Goal: Task Accomplishment & Management: Manage account settings

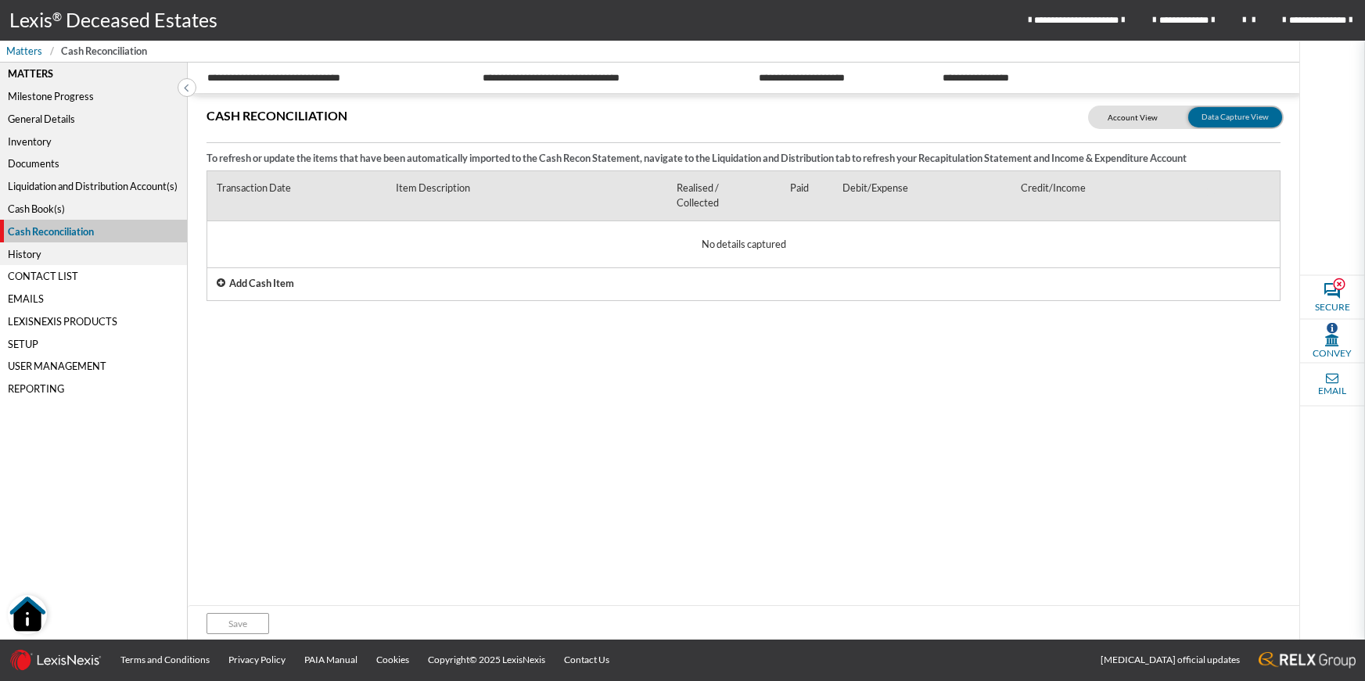
click at [760, 440] on div "Cash Reconciliation To refresh or update the items that have been automatically…" at bounding box center [744, 351] width 1112 height 511
click at [38, 206] on div "Cash Book(s)" at bounding box center [93, 209] width 187 height 23
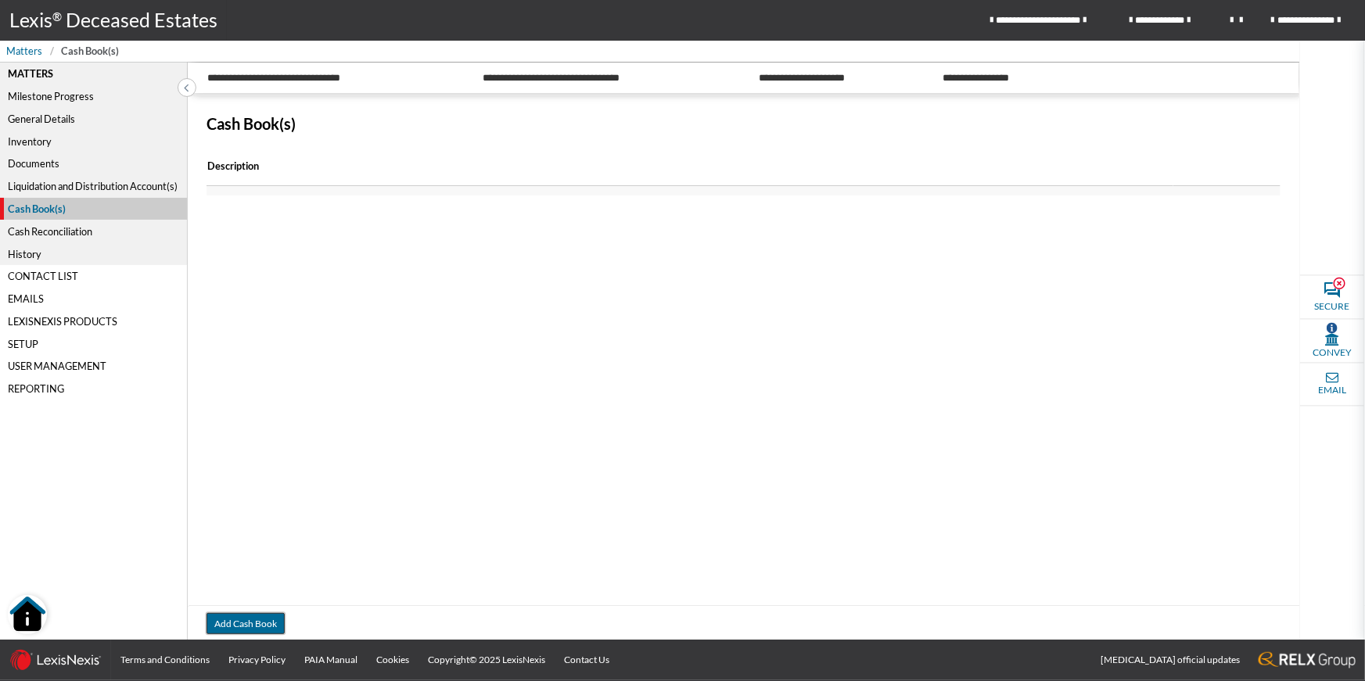
click at [246, 621] on button "Add Cash Book" at bounding box center [246, 623] width 78 height 21
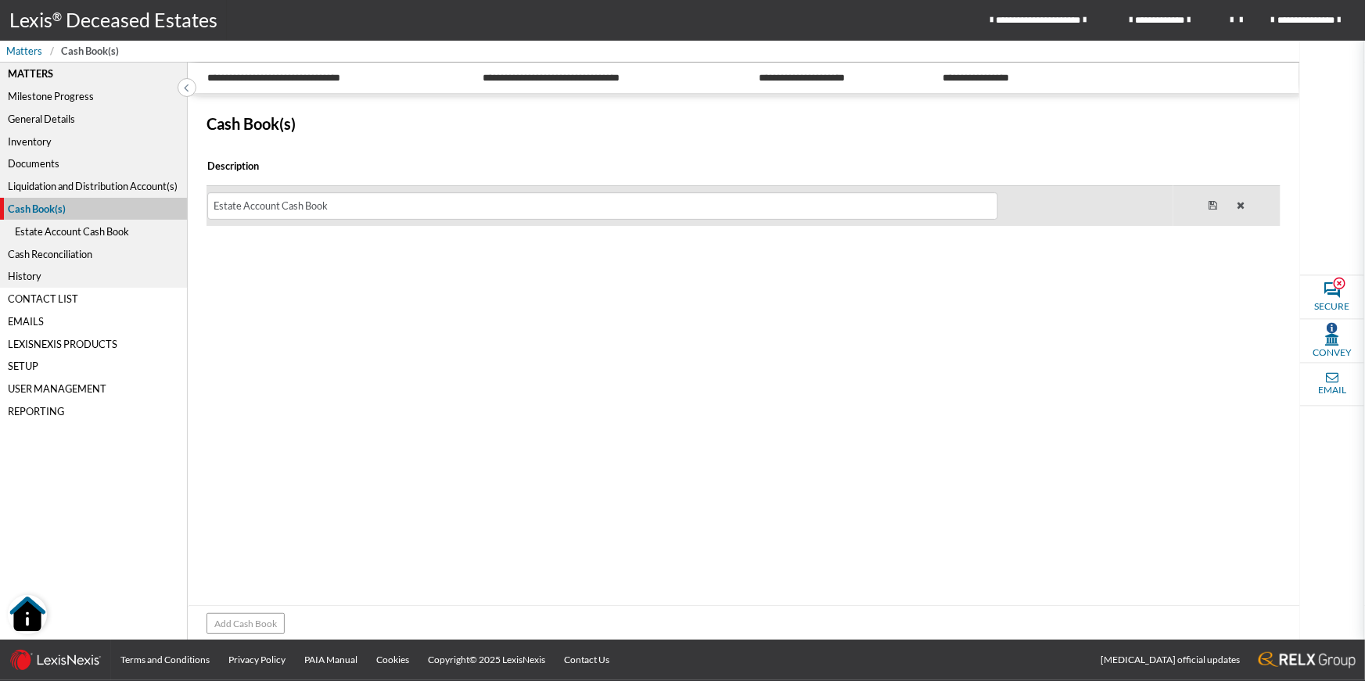
click at [1244, 210] on icon at bounding box center [1241, 206] width 28 height 30
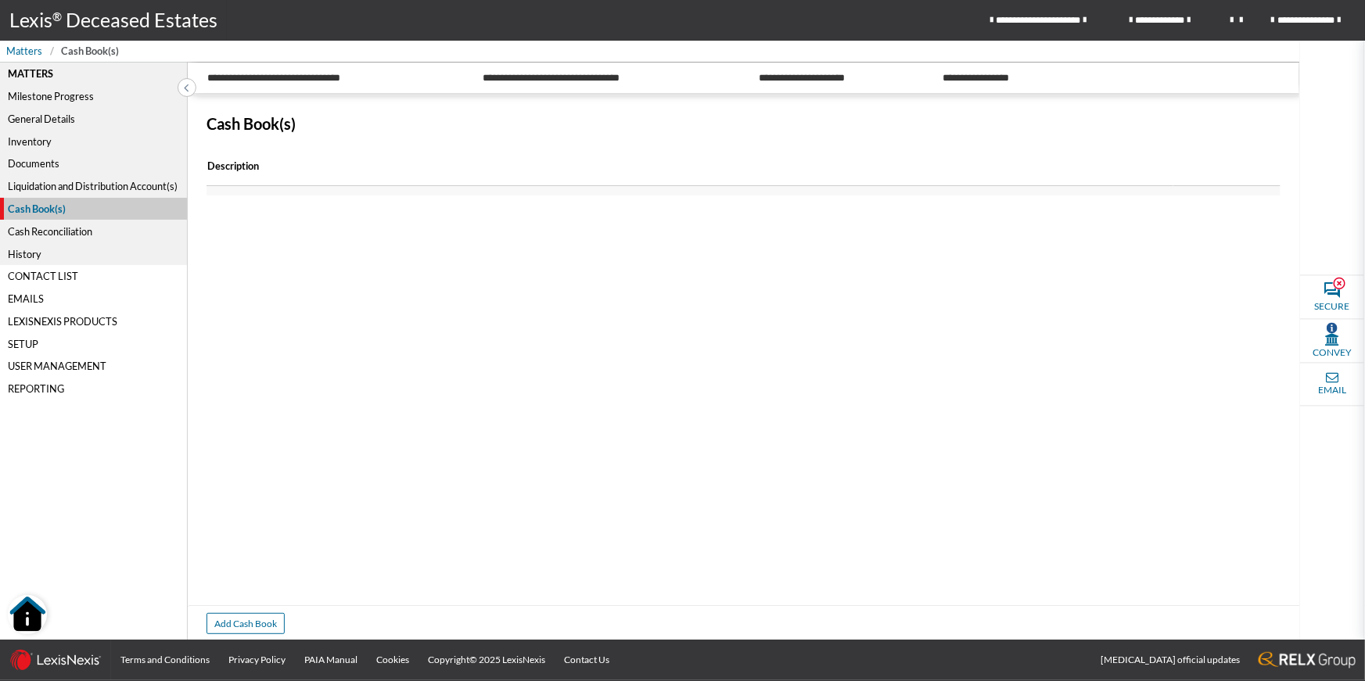
click at [67, 191] on div "Liquidation and Distribution Account(s)" at bounding box center [93, 186] width 187 height 23
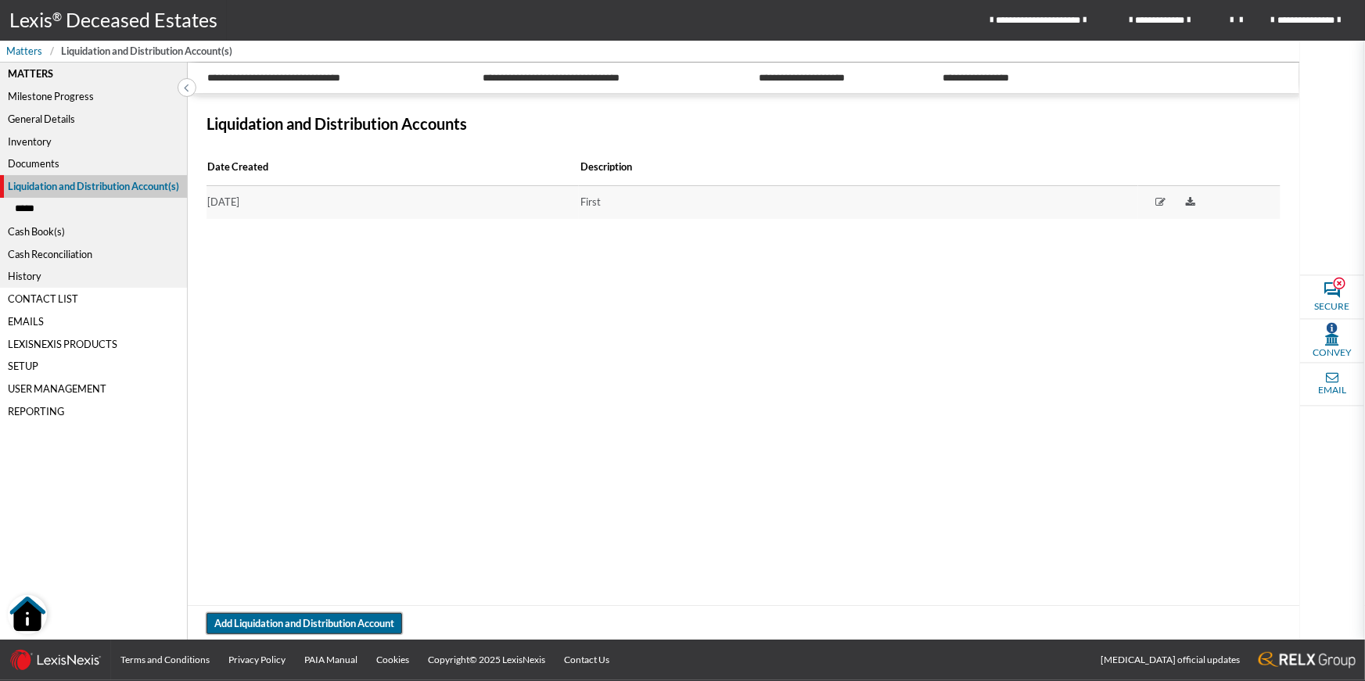
click at [357, 620] on span "Add Liquidation and Distribution Account" at bounding box center [304, 623] width 180 height 15
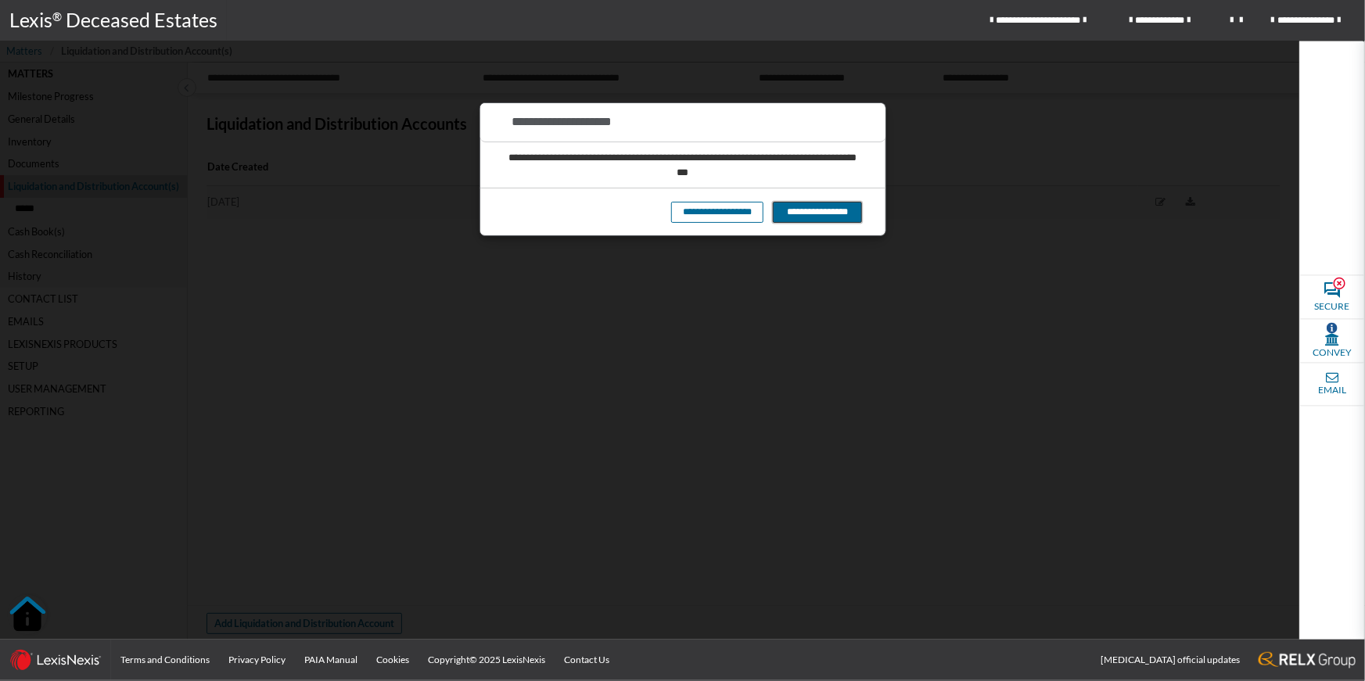
drag, startPoint x: 799, startPoint y: 214, endPoint x: 585, endPoint y: 322, distance: 239.6
click at [796, 217] on button "**********" at bounding box center [817, 212] width 88 height 21
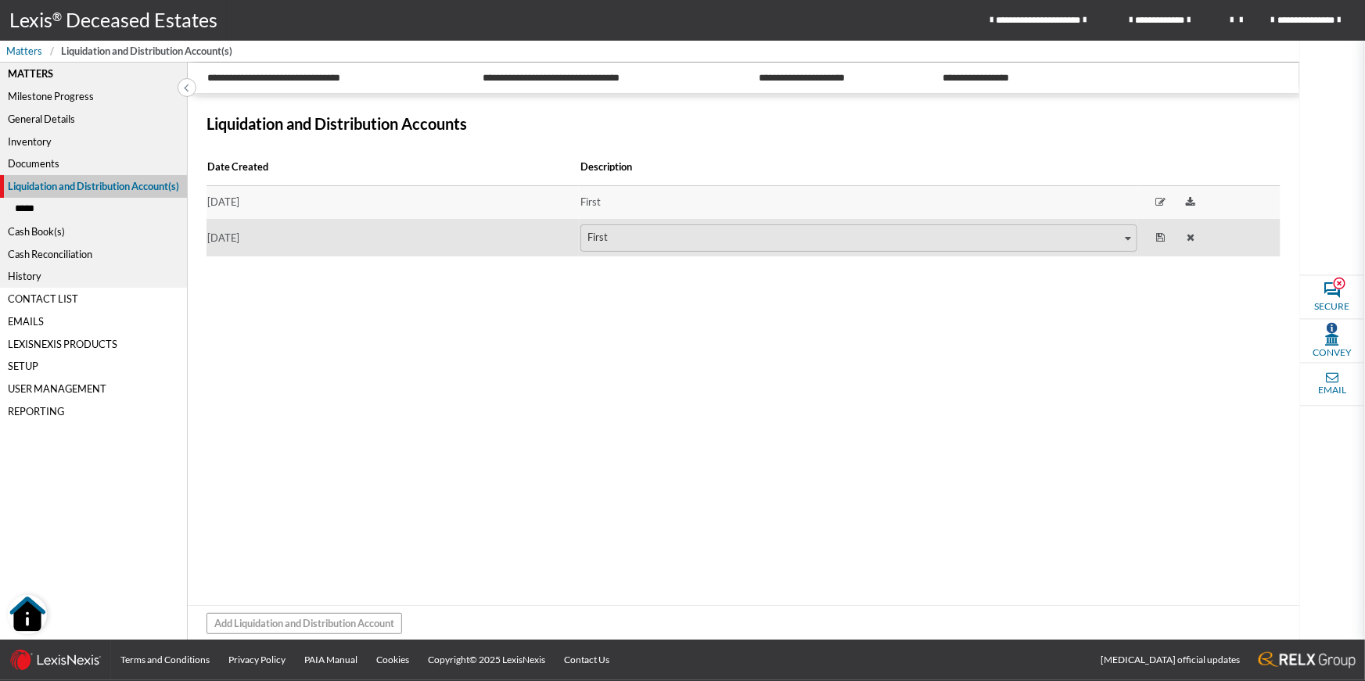
click at [487, 224] on td "[DATE]" at bounding box center [393, 238] width 372 height 38
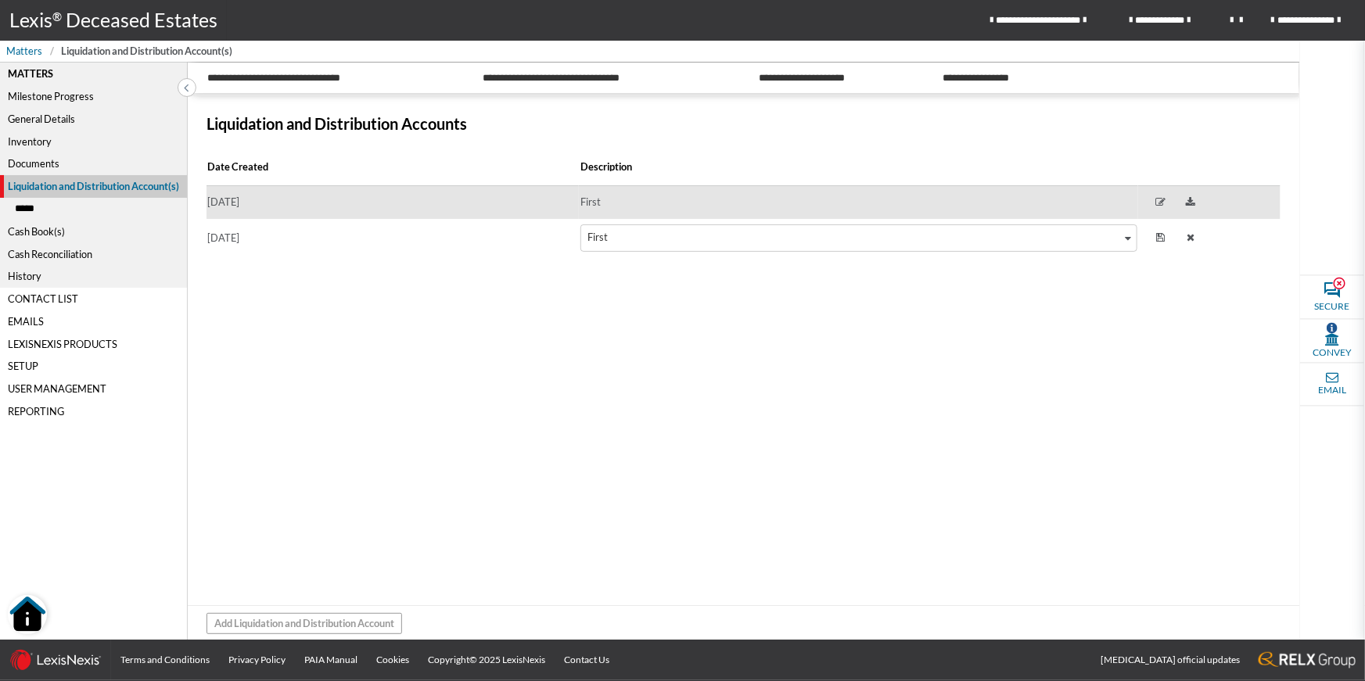
click at [523, 203] on td "[DATE]" at bounding box center [393, 203] width 372 height 34
click at [523, 0] on body "**********" at bounding box center [682, 0] width 1365 height 0
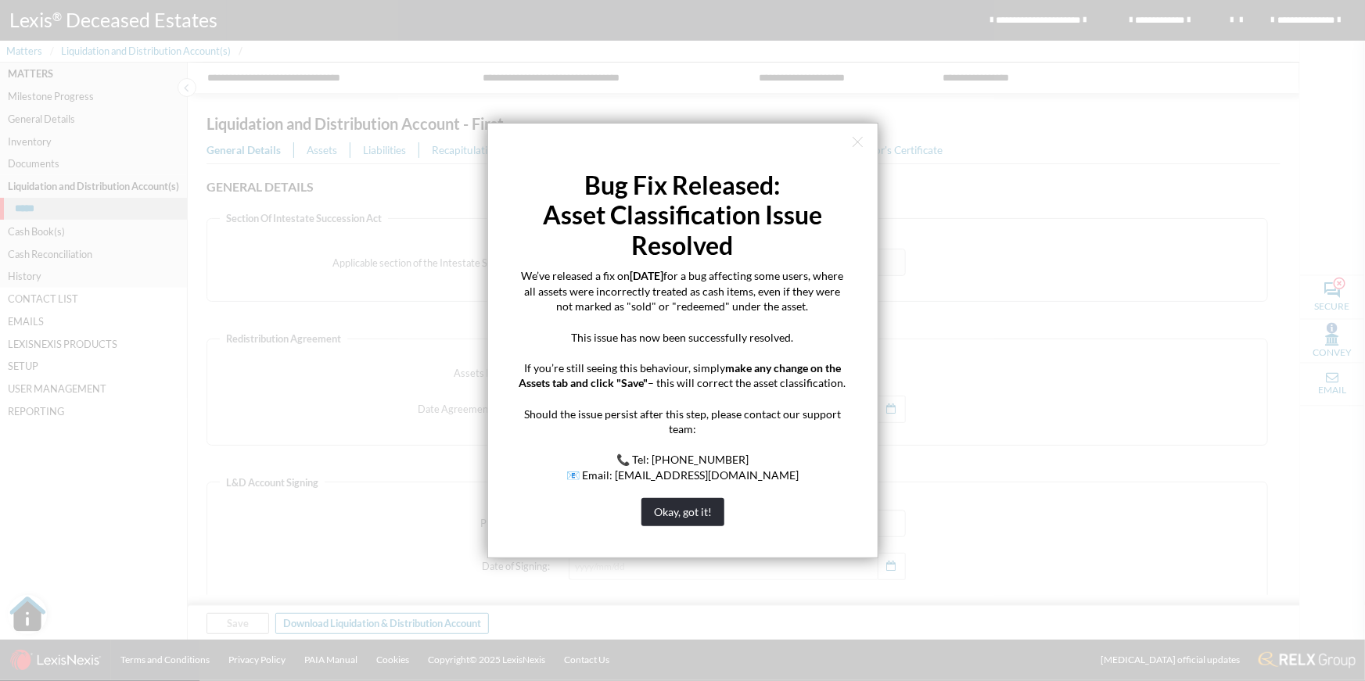
click at [856, 141] on button "×" at bounding box center [858, 140] width 15 height 25
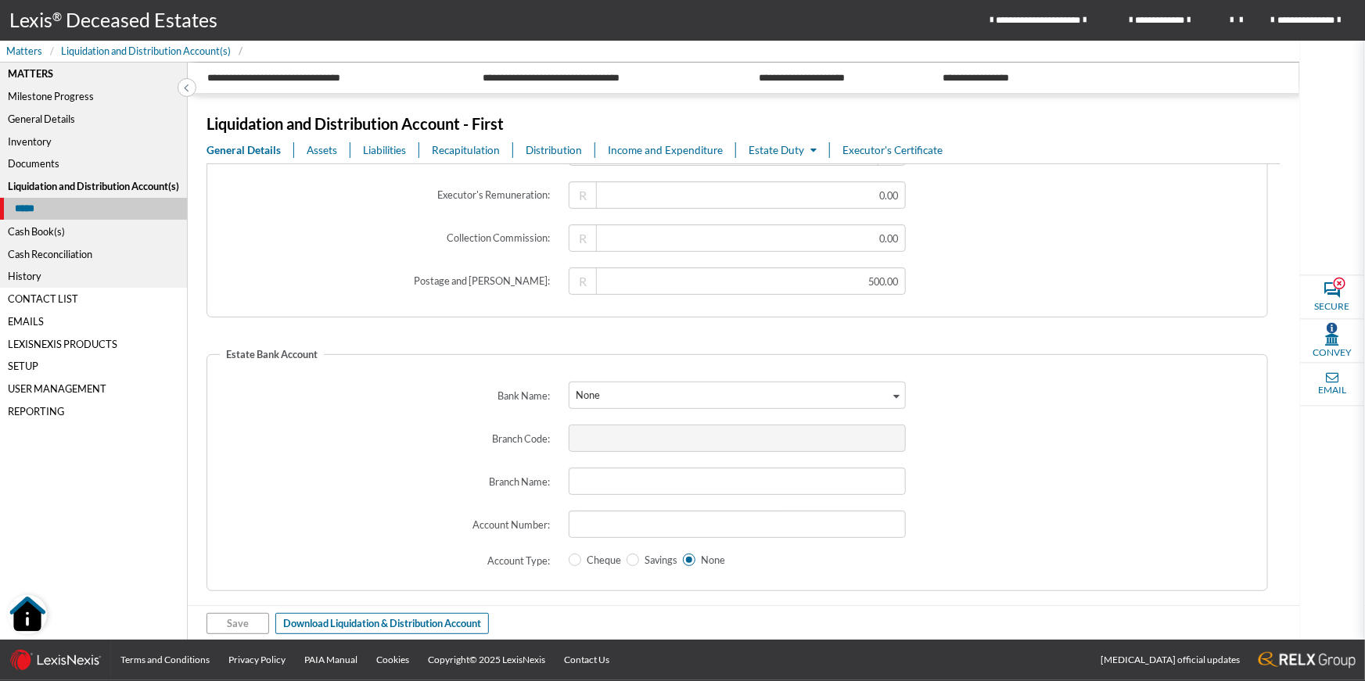
scroll to position [2565, 0]
click at [47, 123] on div "General Details" at bounding box center [93, 119] width 187 height 23
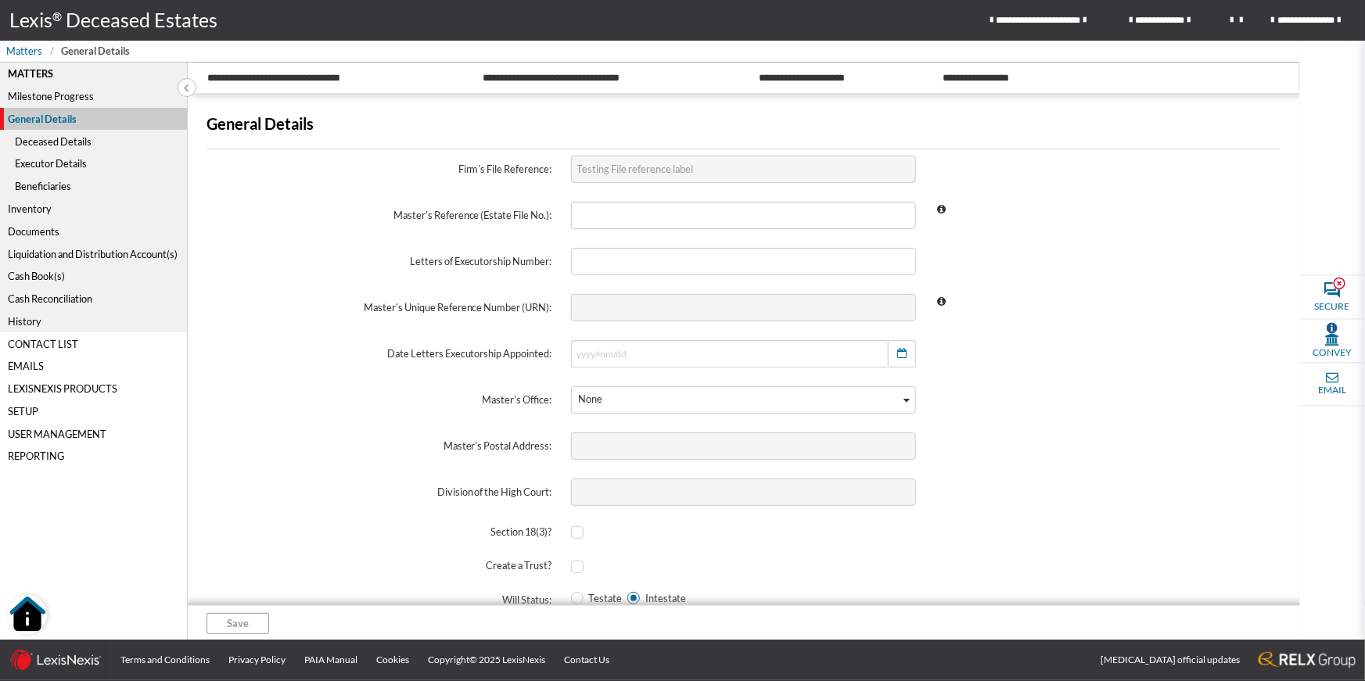
scroll to position [32, 0]
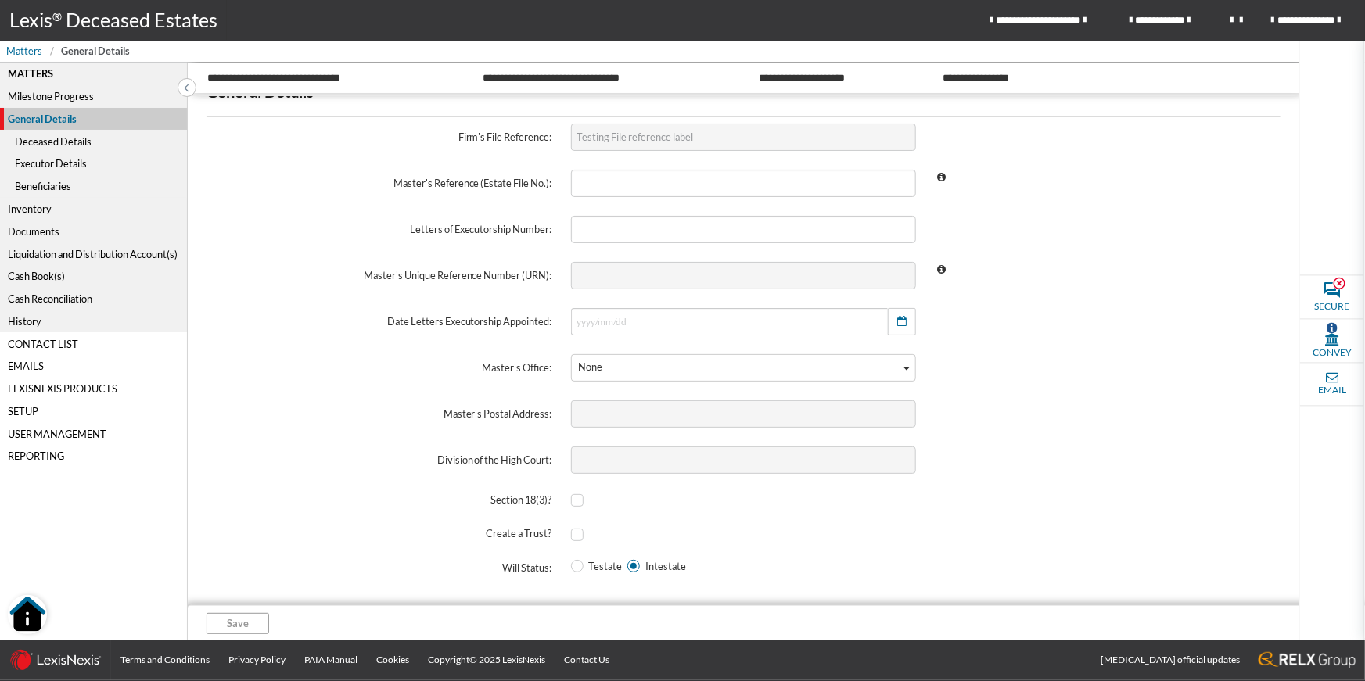
click at [38, 135] on div "Deceased Details" at bounding box center [93, 141] width 187 height 23
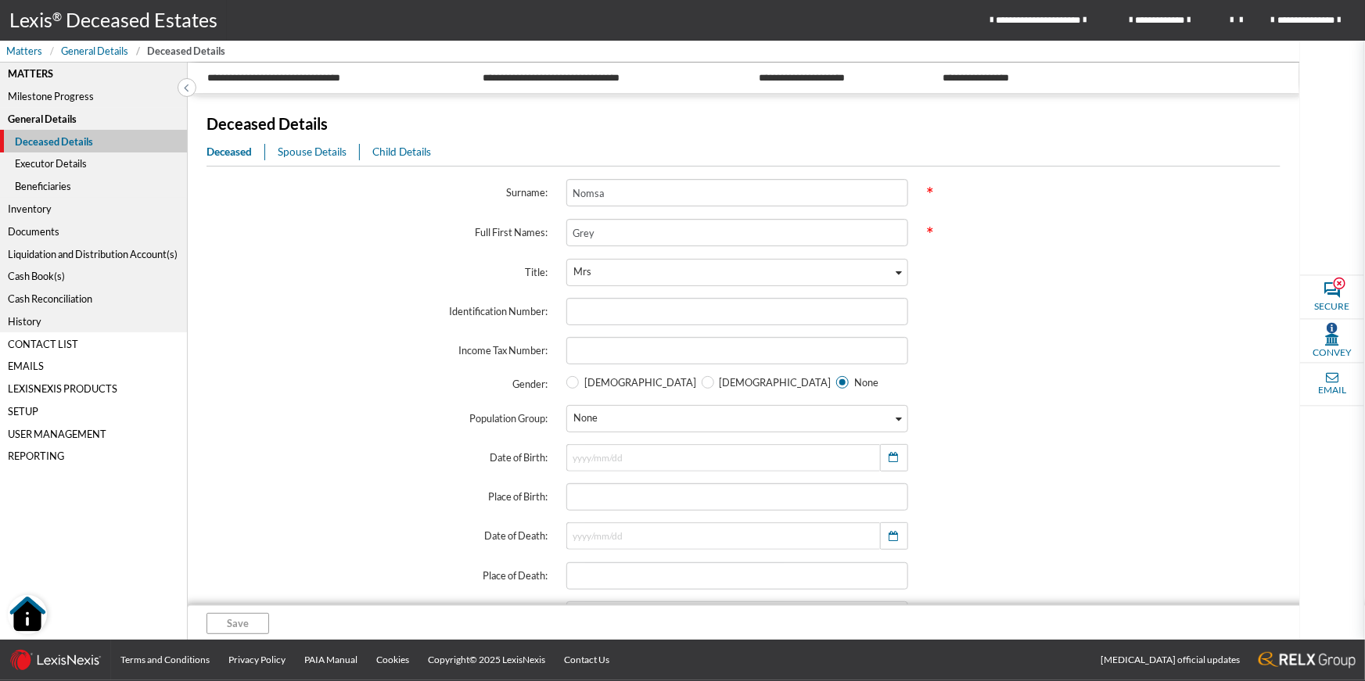
click at [300, 154] on span "Spouse Details" at bounding box center [312, 152] width 69 height 13
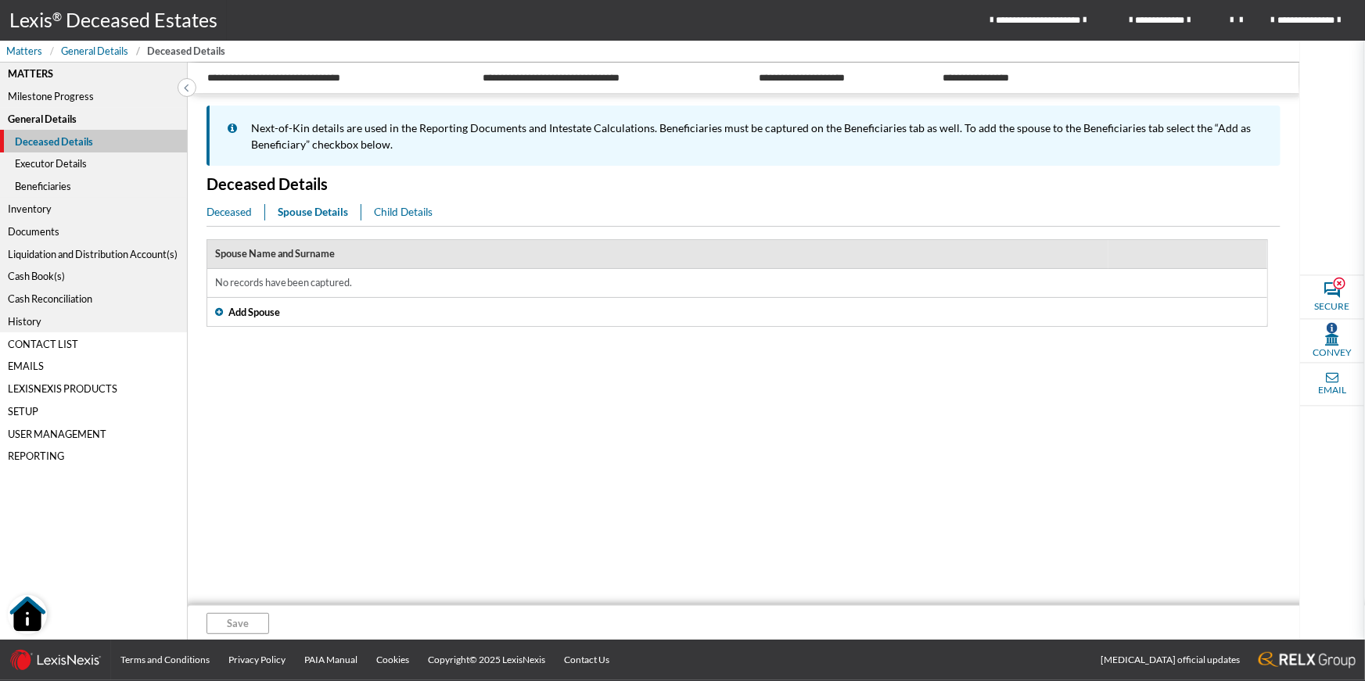
click at [240, 318] on span "Add Spouse" at bounding box center [254, 312] width 52 height 15
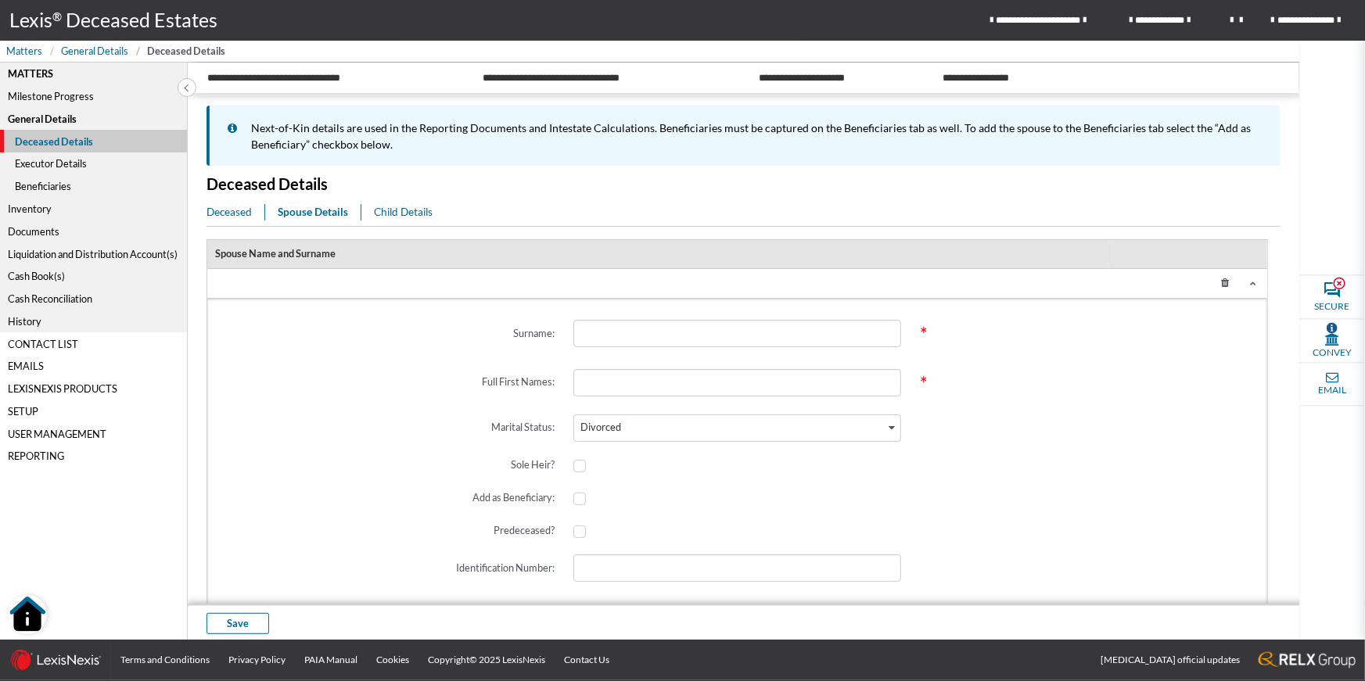
drag, startPoint x: 1256, startPoint y: 284, endPoint x: 1051, endPoint y: 269, distance: 204.7
click at [1256, 284] on icon at bounding box center [1253, 283] width 6 height 6
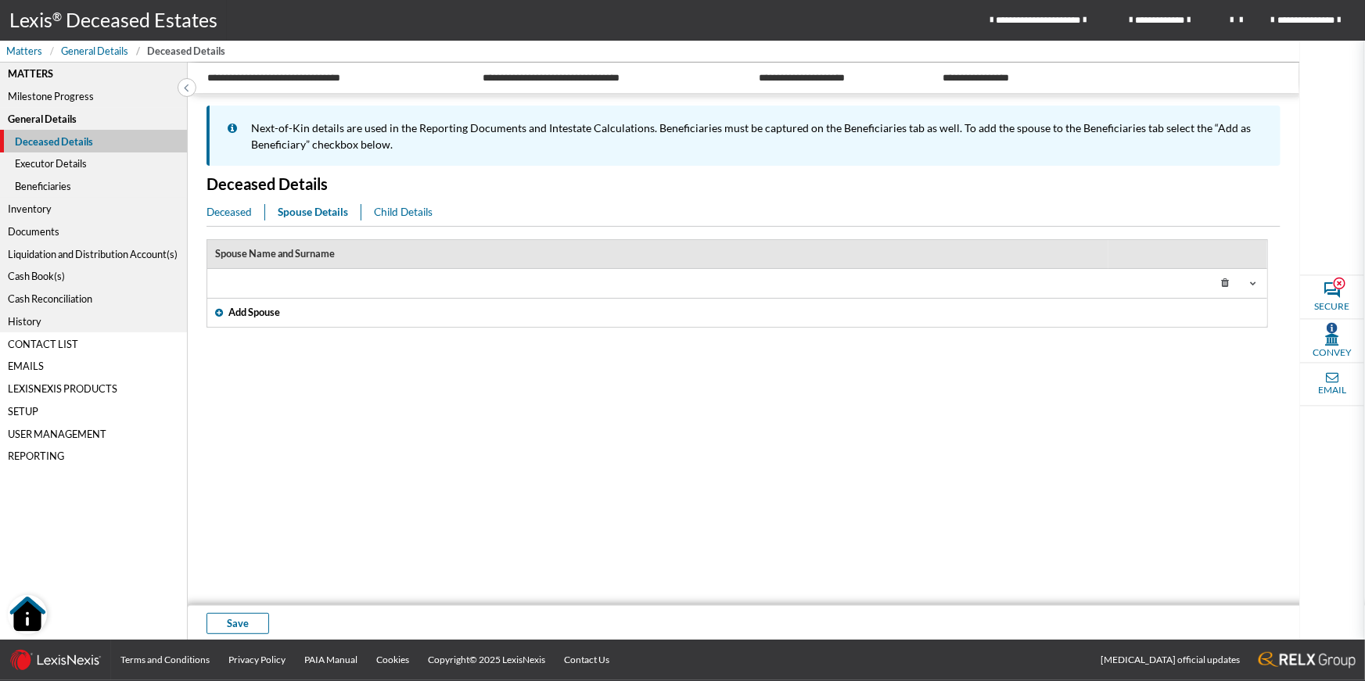
click at [48, 302] on div "Cash Reconciliation" at bounding box center [93, 299] width 187 height 23
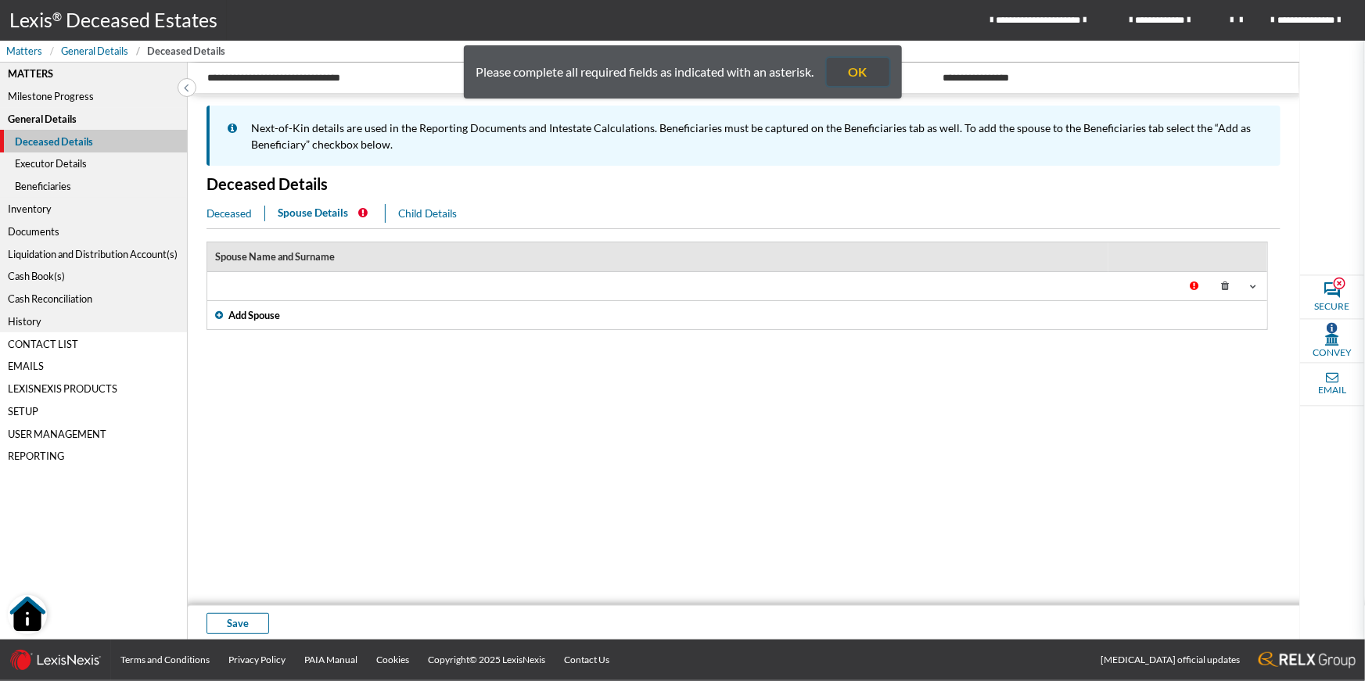
click at [862, 71] on button "OK" at bounding box center [858, 72] width 63 height 28
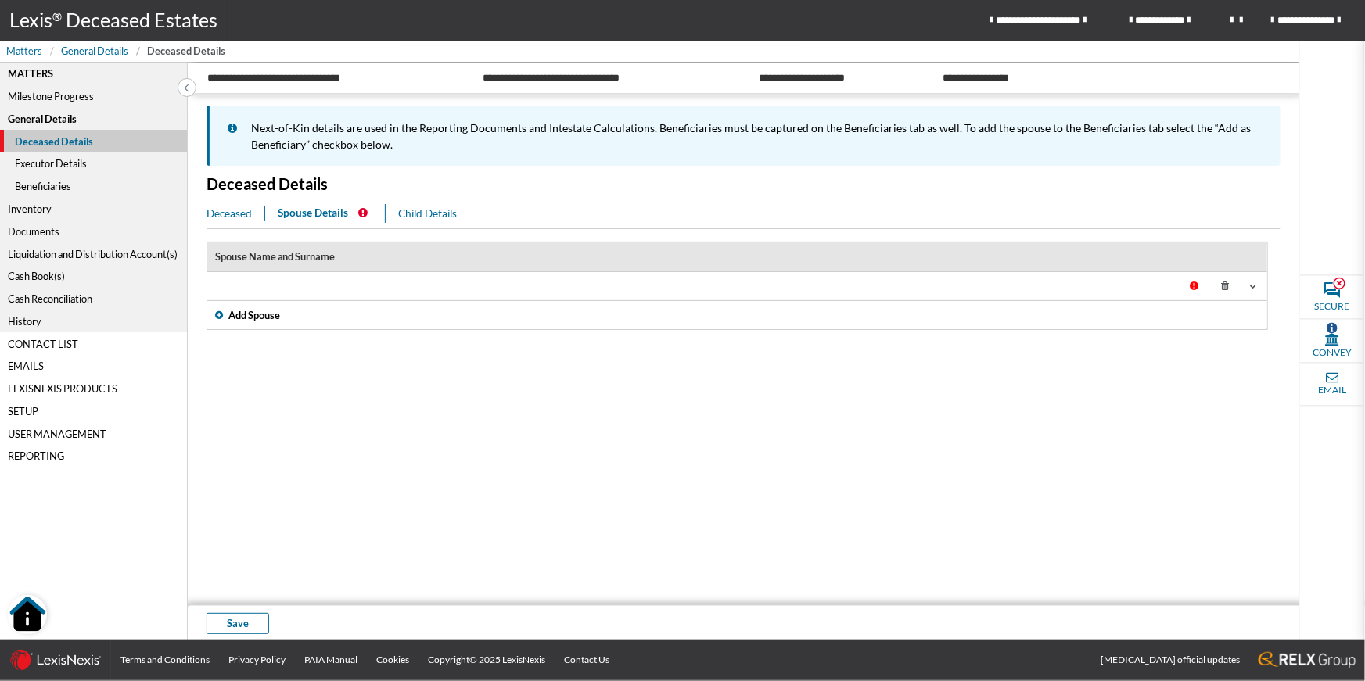
click at [47, 304] on div "Cash Reconciliation" at bounding box center [93, 299] width 187 height 23
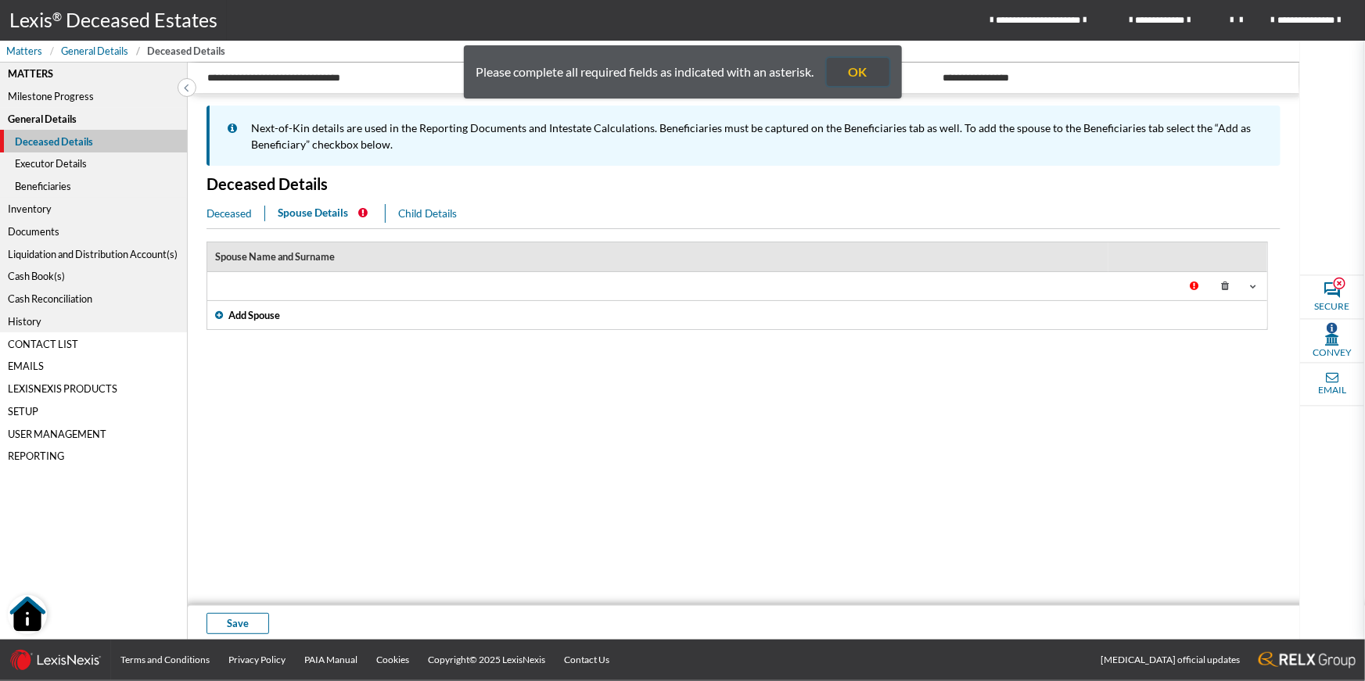
click at [864, 74] on button "OK" at bounding box center [858, 72] width 63 height 28
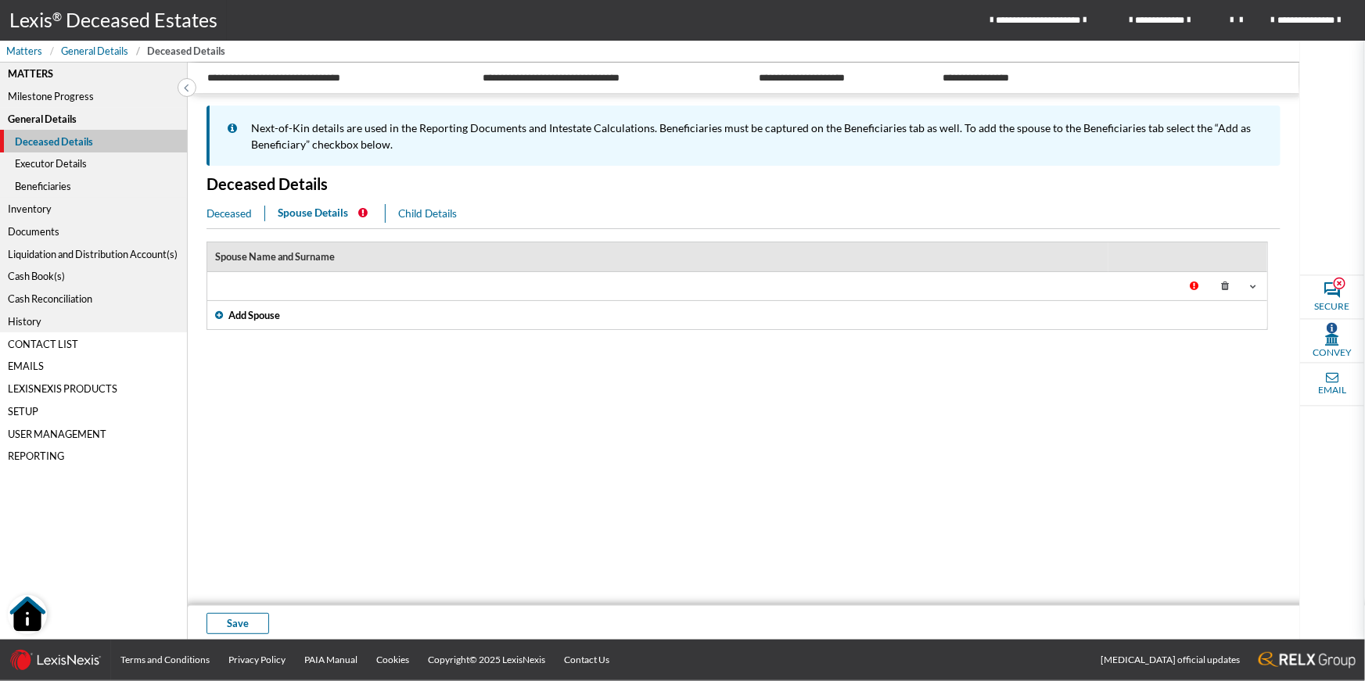
click at [1220, 289] on icon at bounding box center [1226, 286] width 28 height 23
click at [25, 277] on div "Cash Book(s)" at bounding box center [93, 276] width 187 height 23
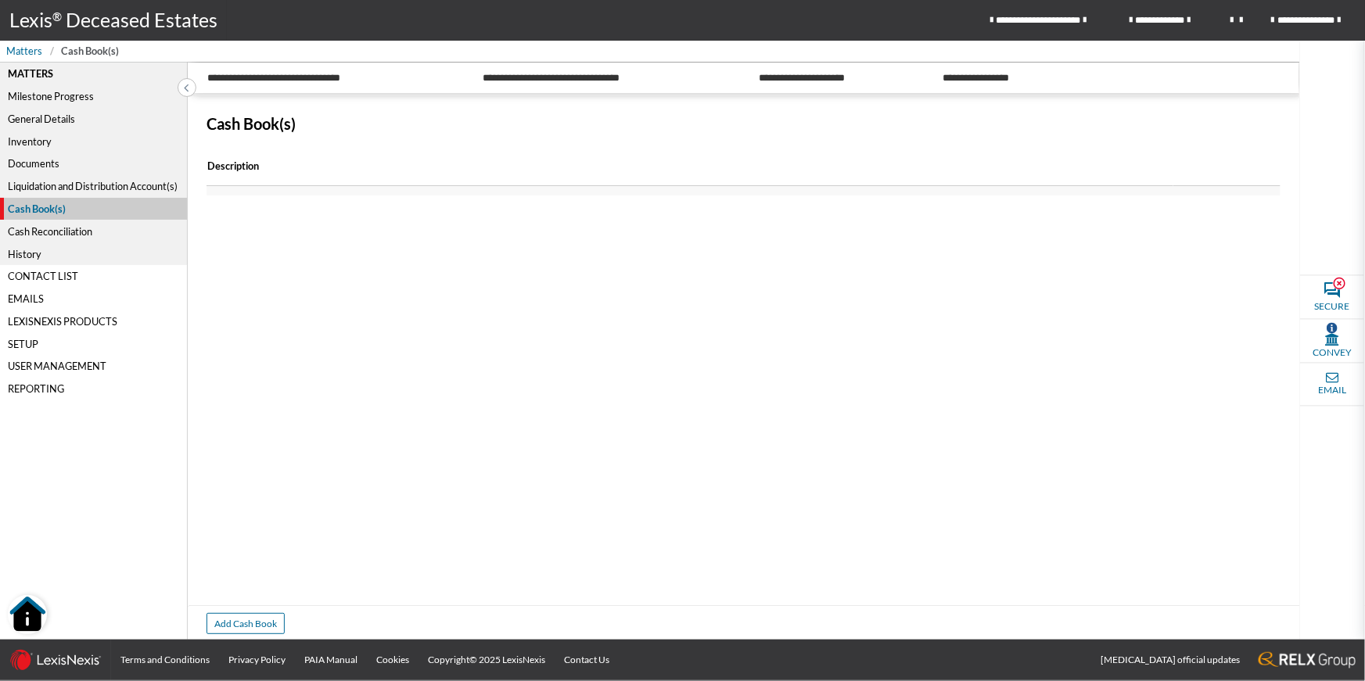
click at [70, 238] on div "Cash Reconciliation" at bounding box center [93, 231] width 187 height 23
